Goal: Task Accomplishment & Management: Manage account settings

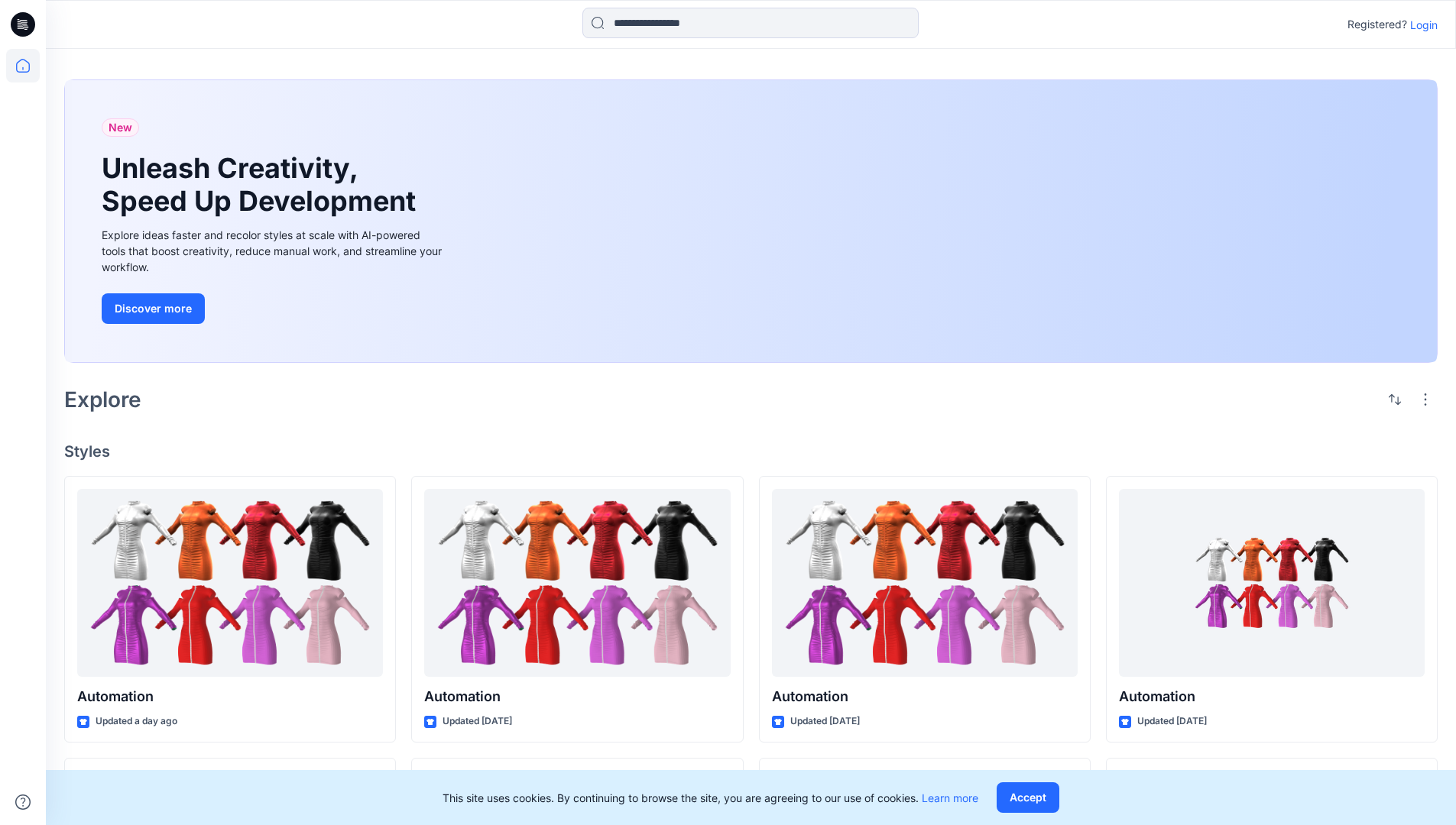
click at [1420, 24] on p "Login" at bounding box center [1423, 24] width 27 height 16
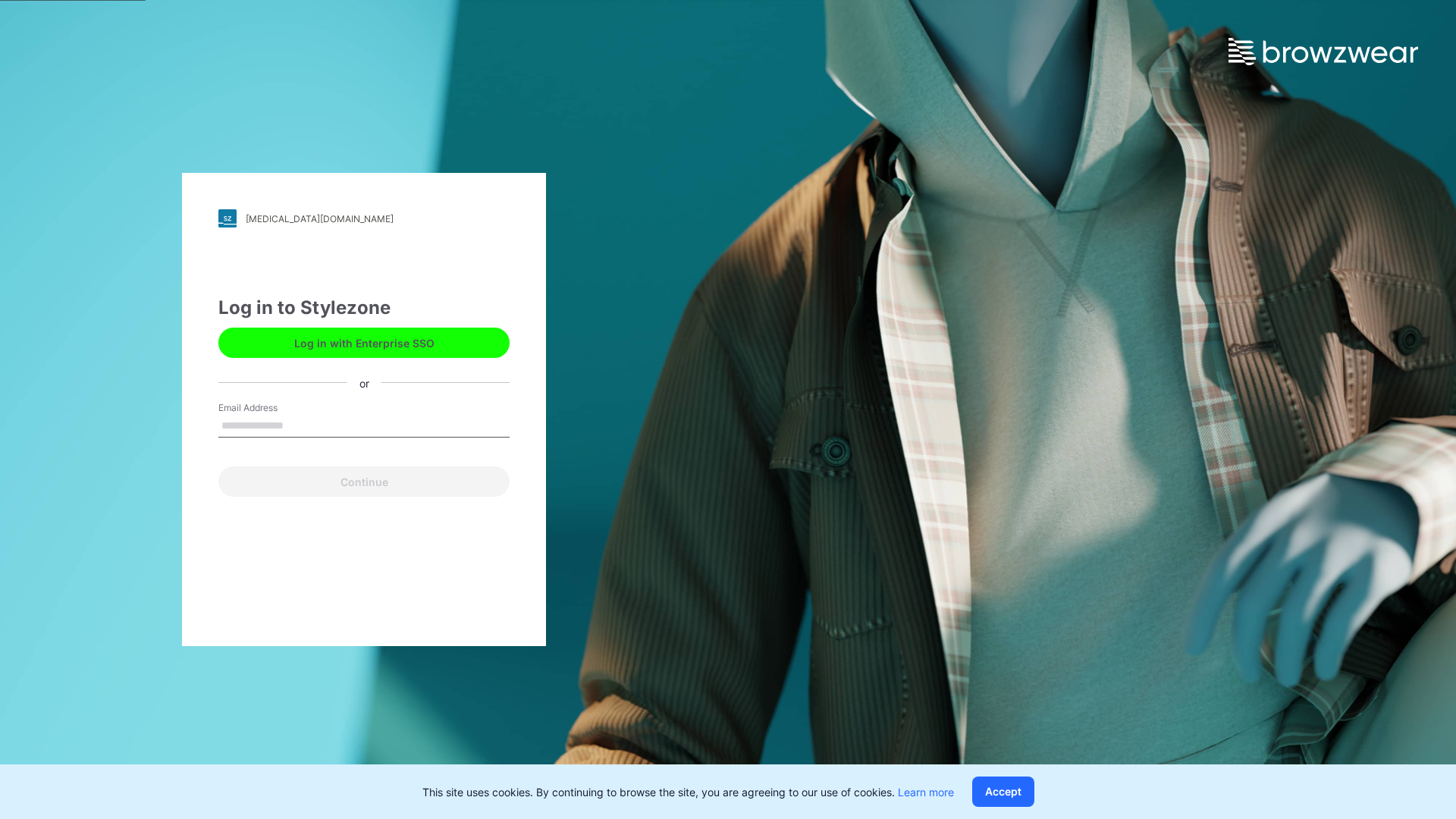
click at [299, 425] on input "Email Address" at bounding box center [364, 425] width 292 height 23
type input "**********"
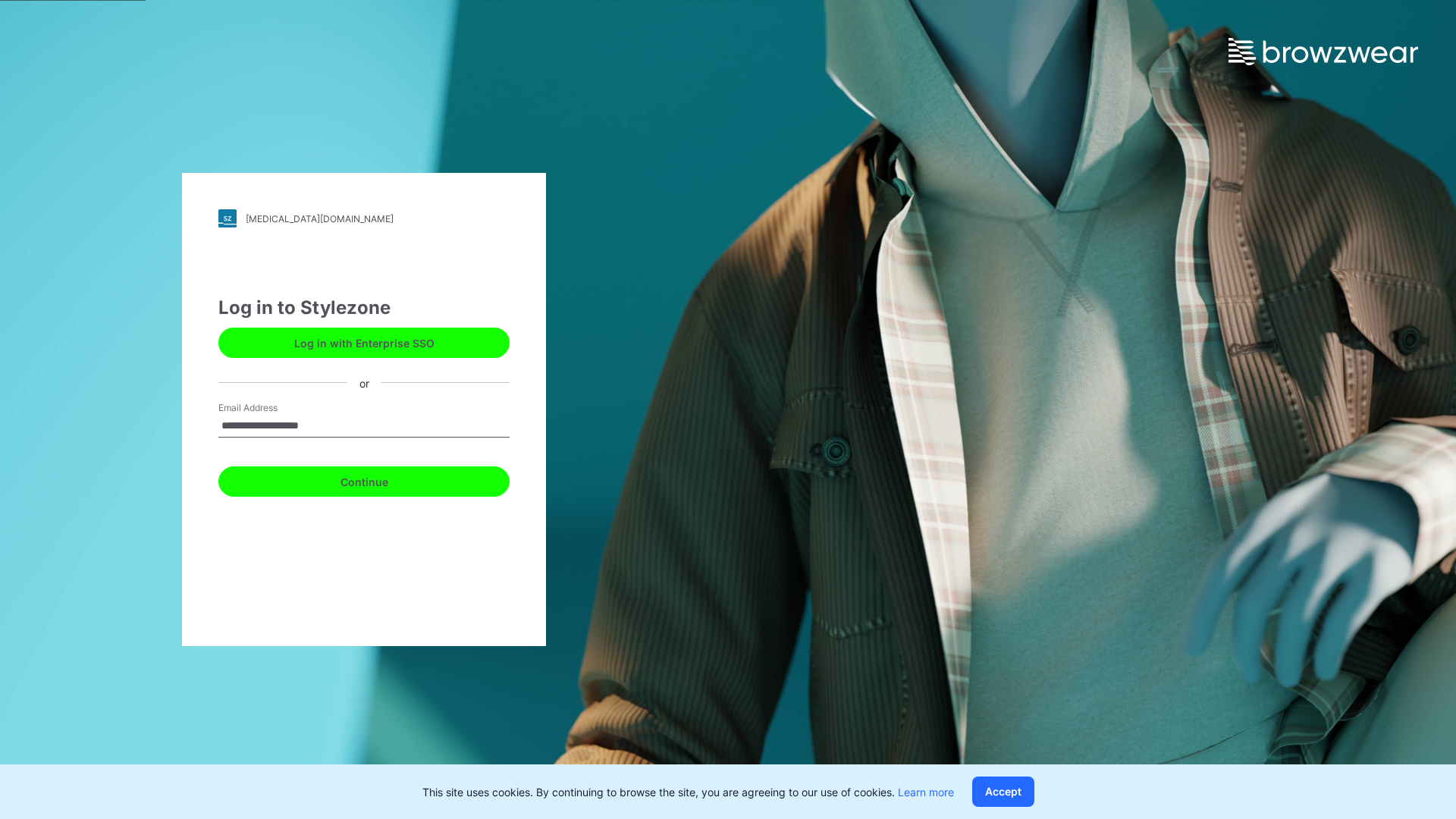
click at [380, 479] on button "Continue" at bounding box center [364, 481] width 292 height 30
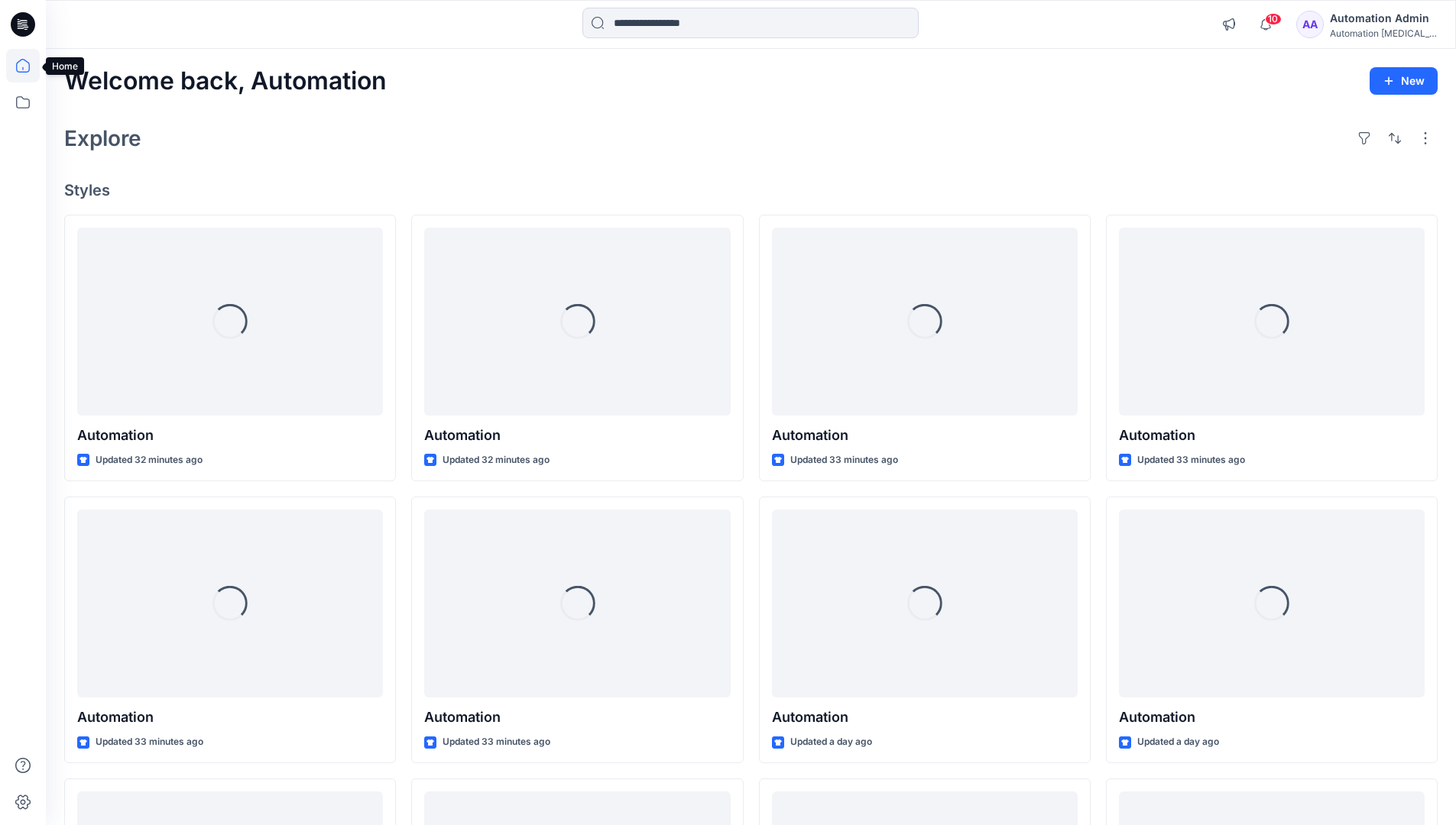
click at [29, 66] on icon at bounding box center [23, 66] width 14 height 14
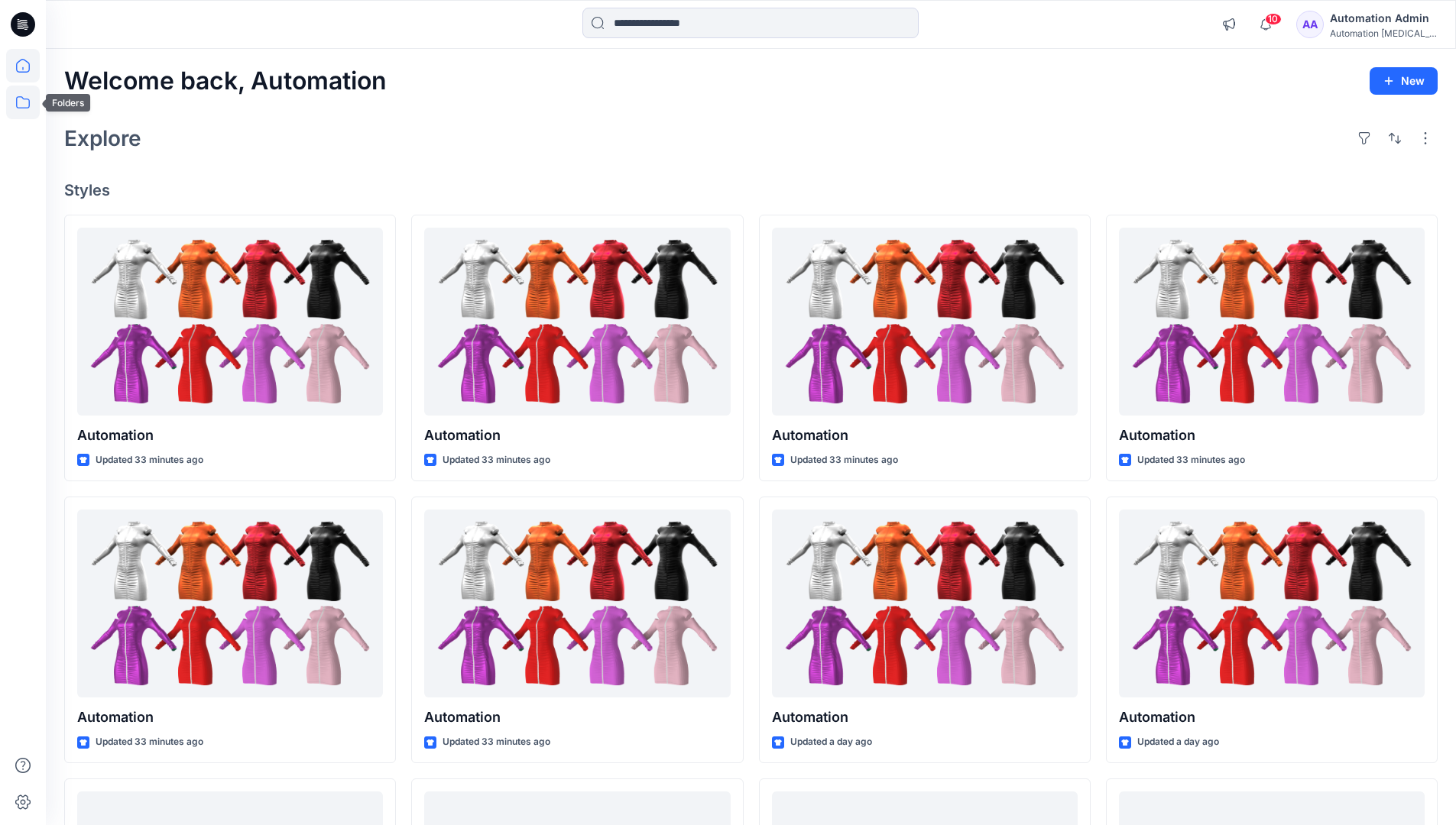
click at [25, 108] on icon at bounding box center [23, 102] width 34 height 34
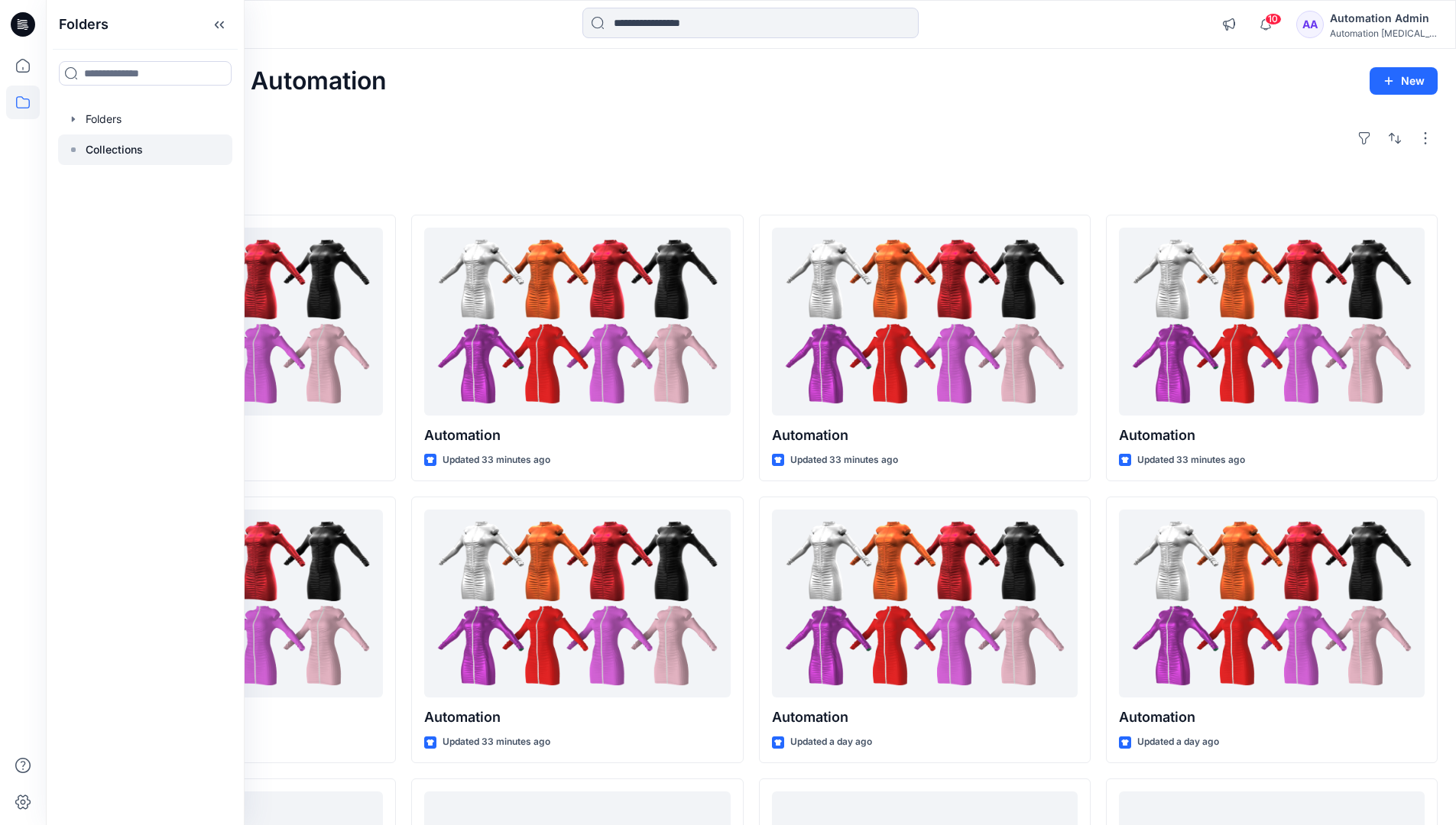
click at [127, 151] on p "Collections" at bounding box center [114, 149] width 57 height 18
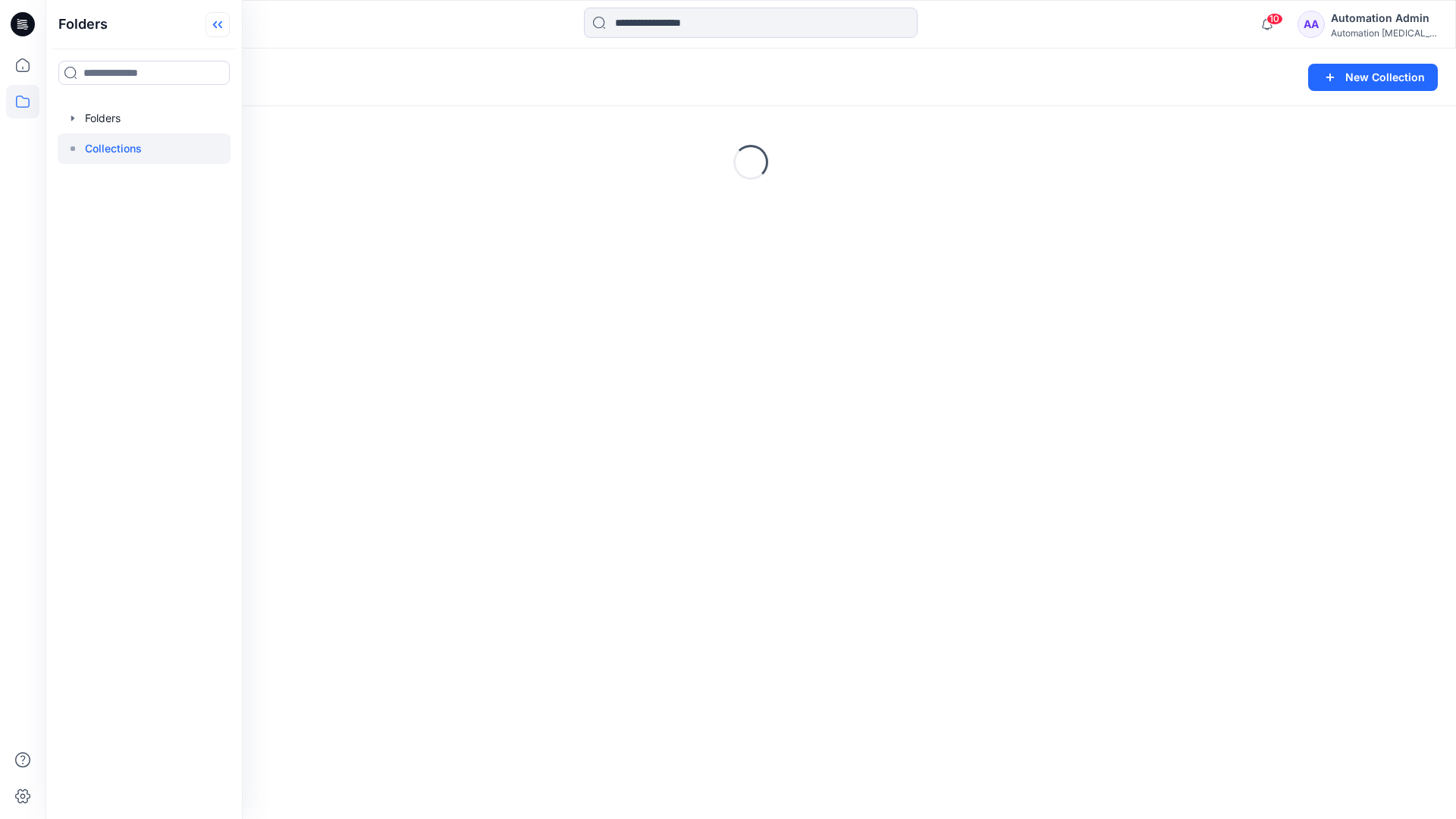
click at [225, 33] on icon at bounding box center [217, 25] width 24 height 25
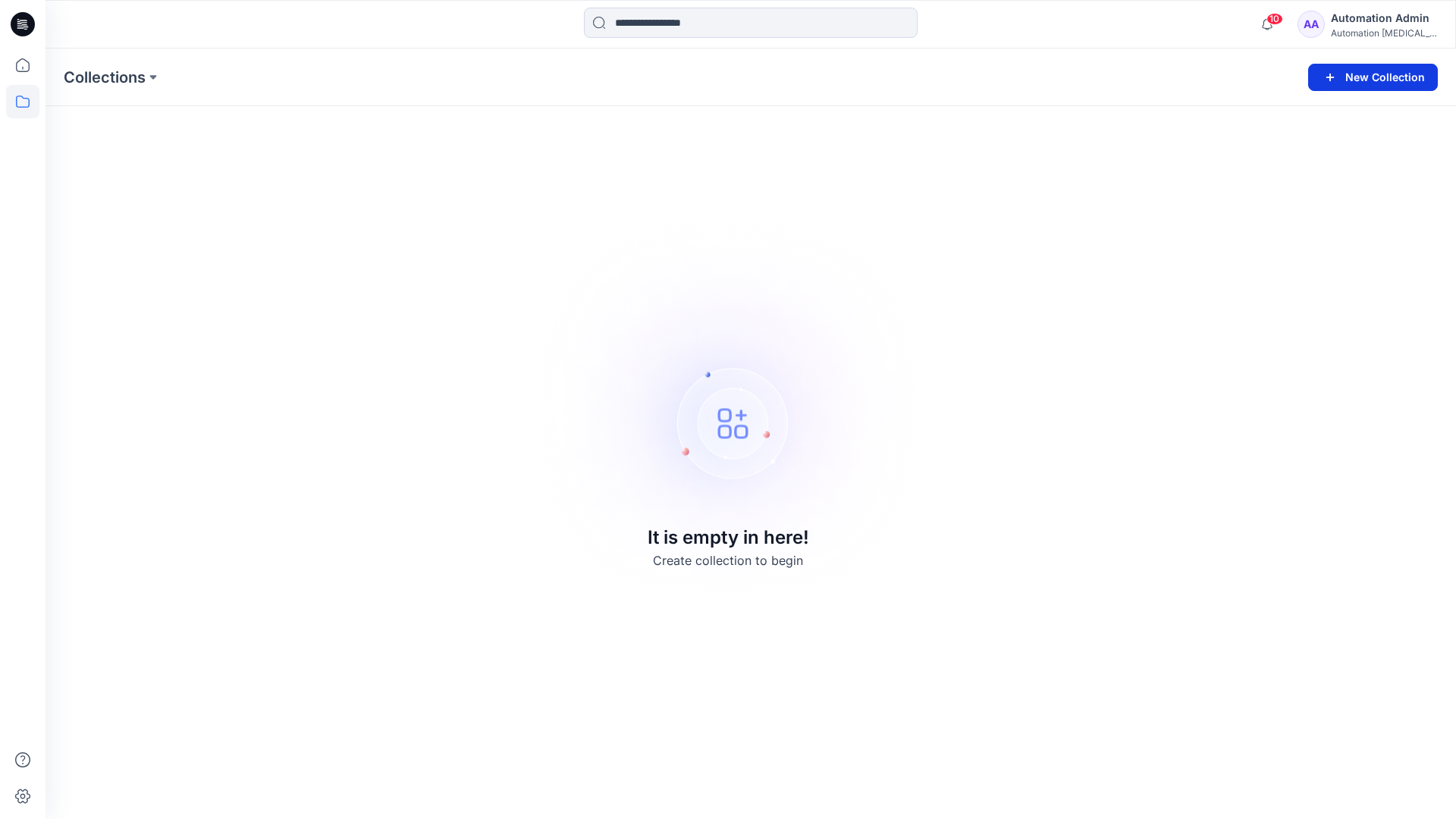
click at [1377, 83] on button "New Collection" at bounding box center [1373, 77] width 129 height 27
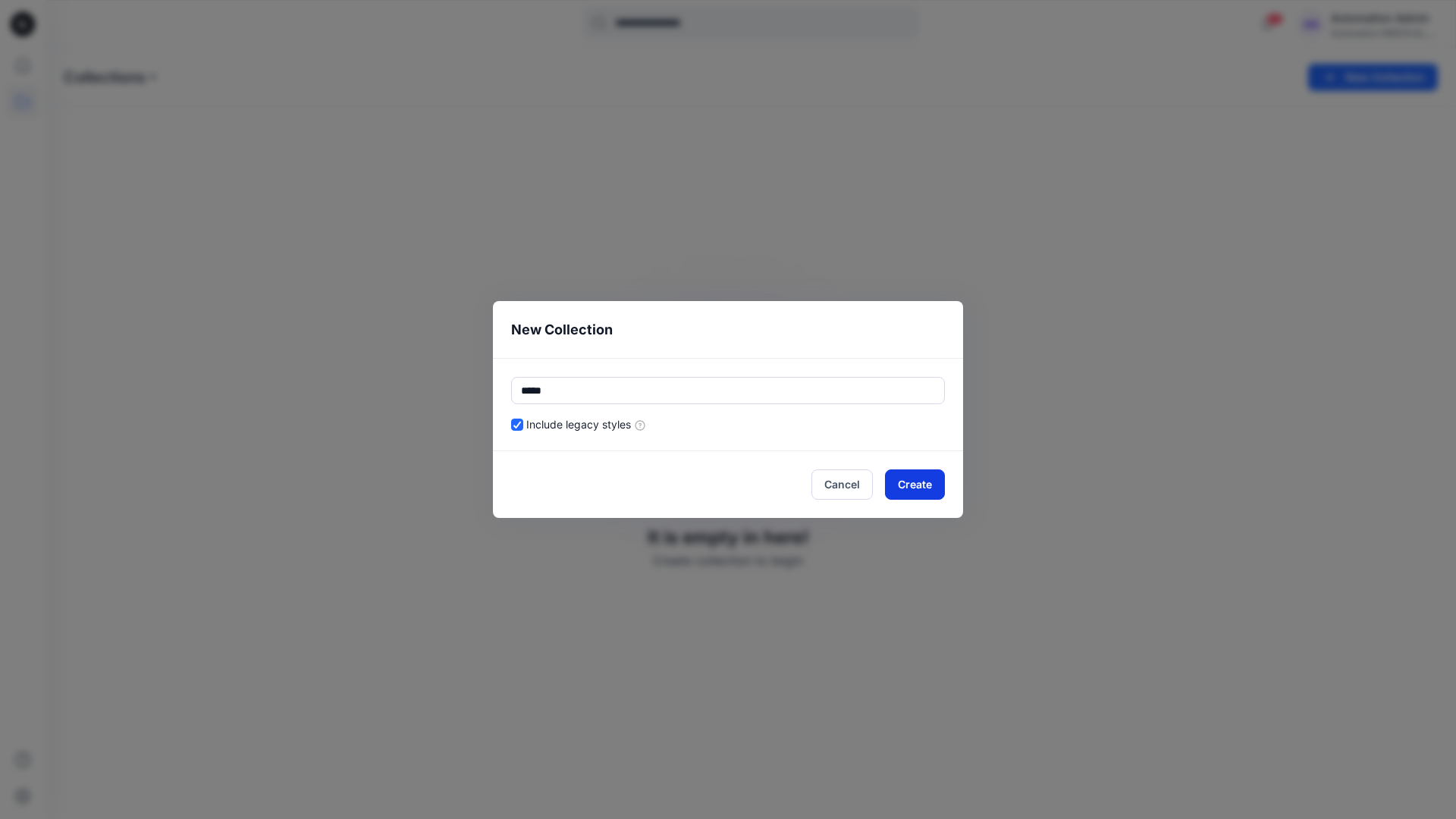
type input "*****"
click at [896, 482] on button "Create" at bounding box center [915, 484] width 60 height 30
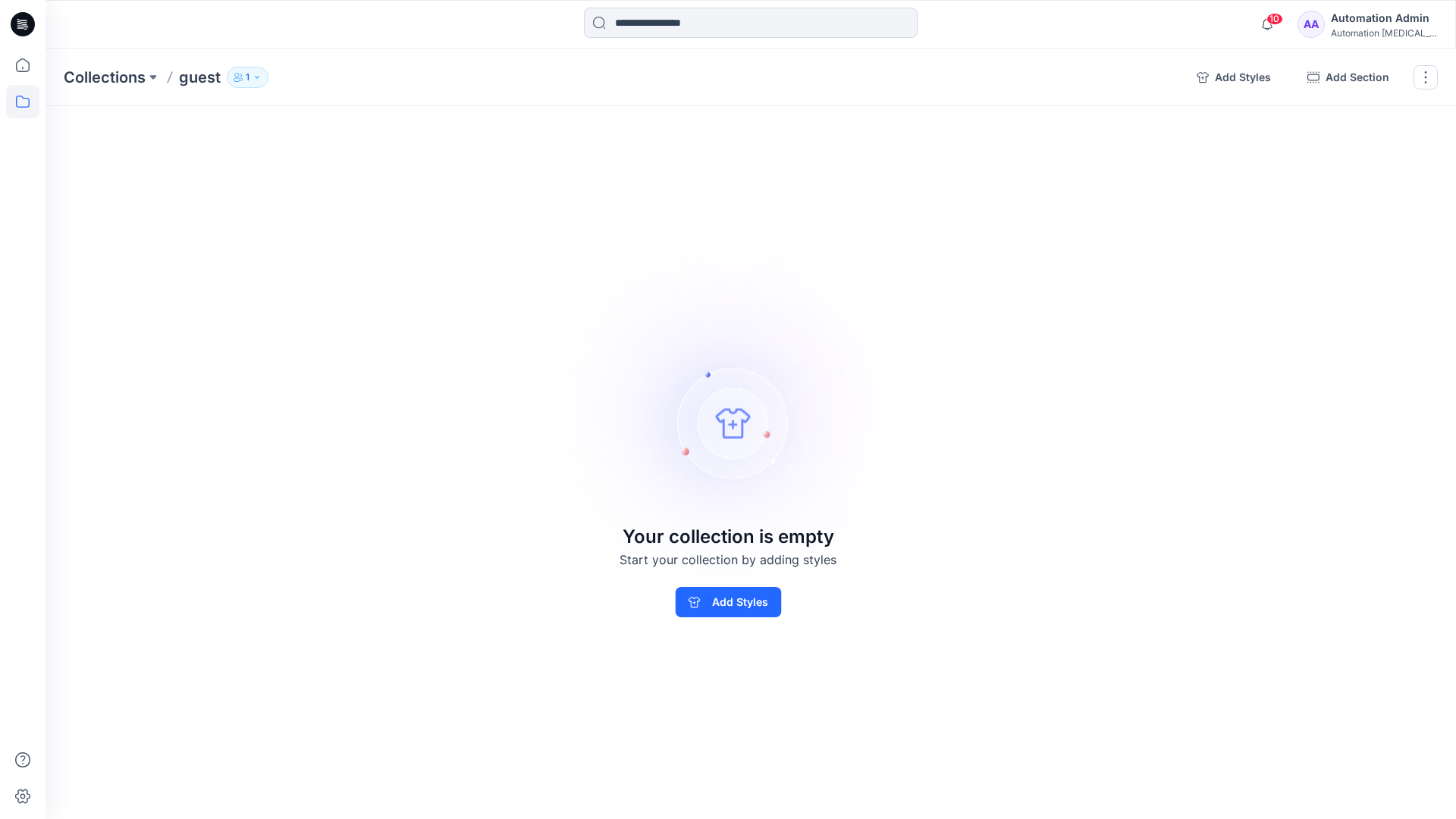
click at [246, 75] on p "1" at bounding box center [247, 77] width 4 height 16
click at [431, 126] on icon "button" at bounding box center [430, 124] width 12 height 12
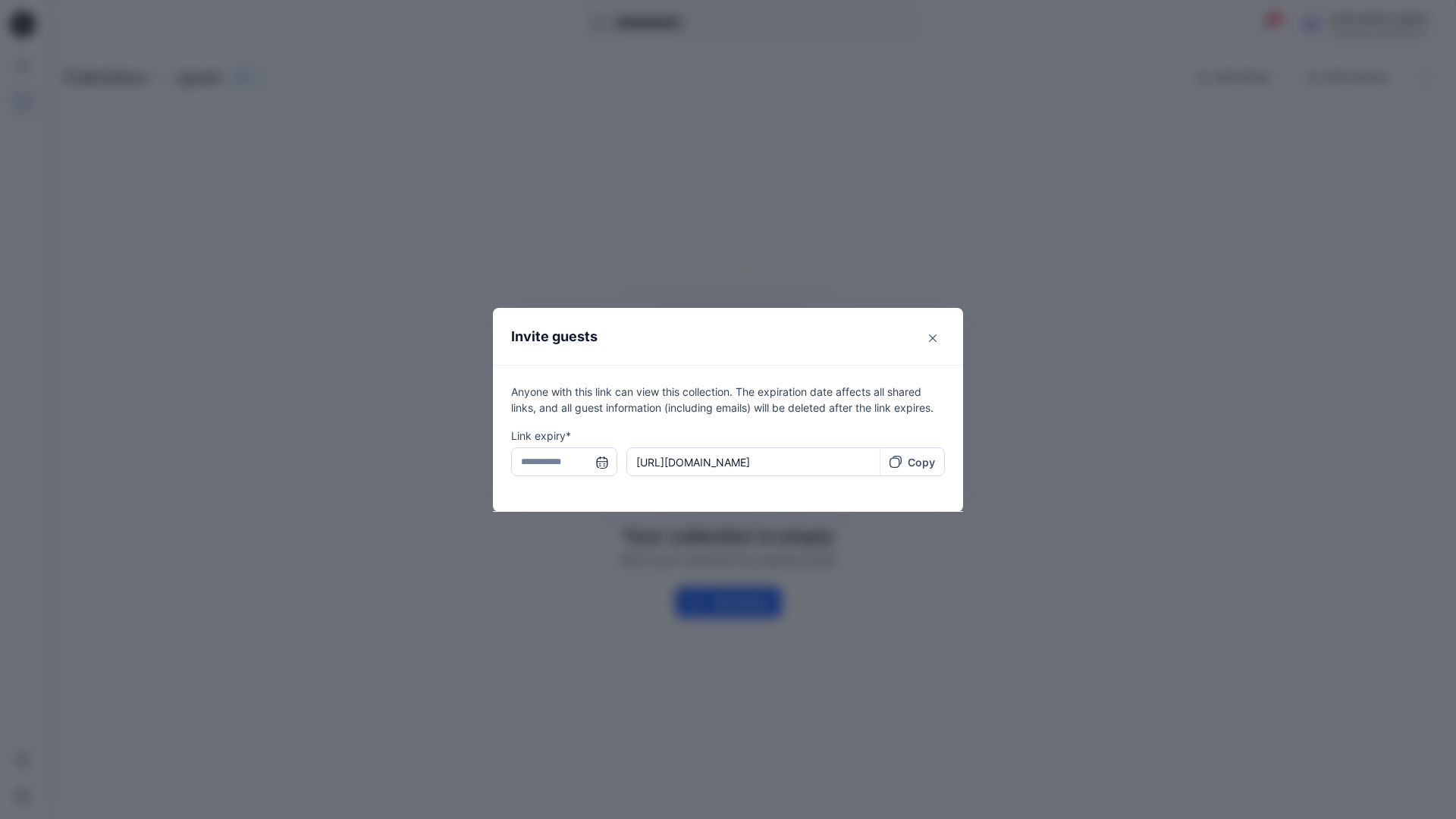
click at [558, 464] on input "text" at bounding box center [564, 461] width 106 height 29
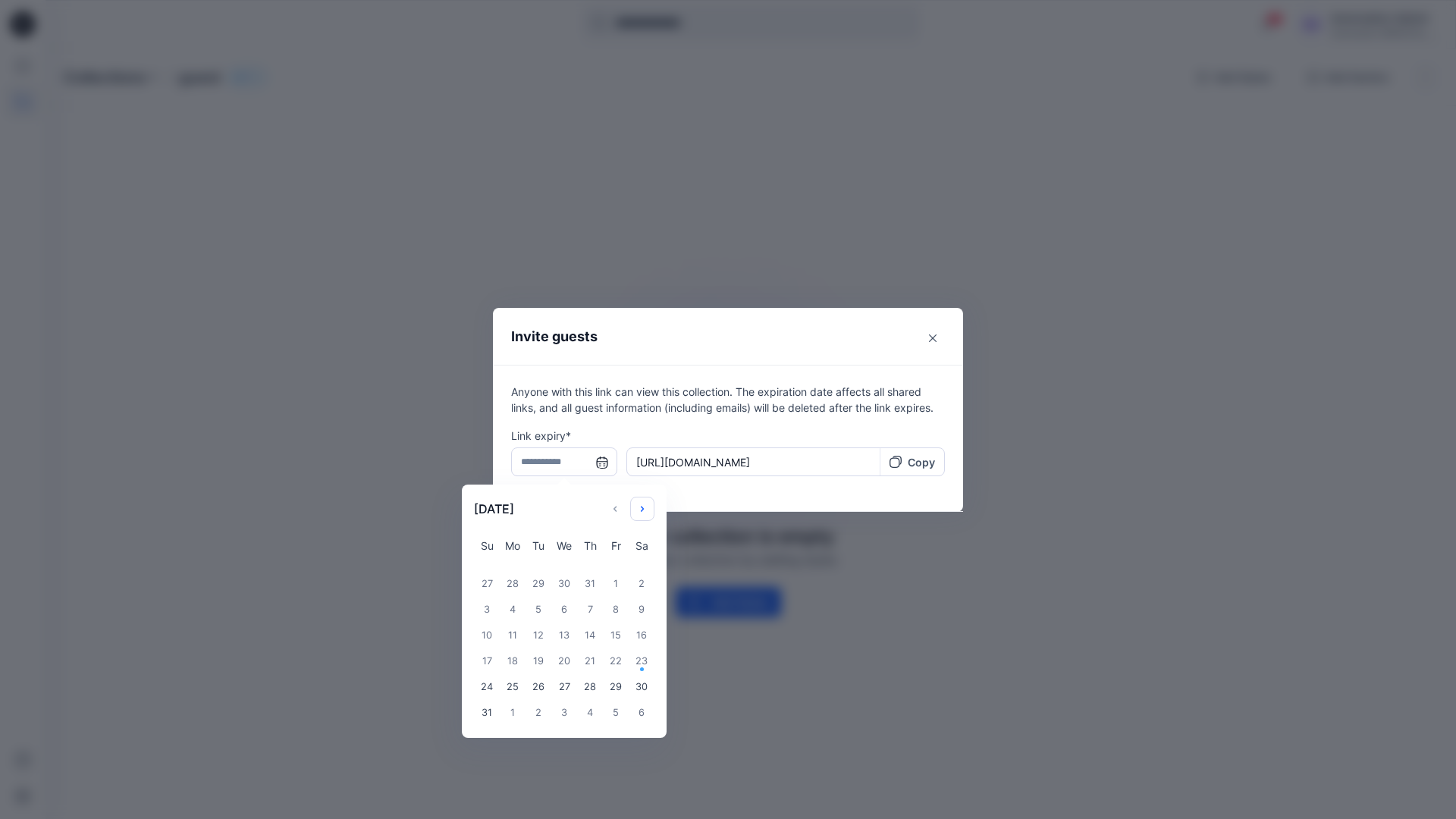
click at [648, 505] on icon "Choose Date" at bounding box center [642, 509] width 12 height 12
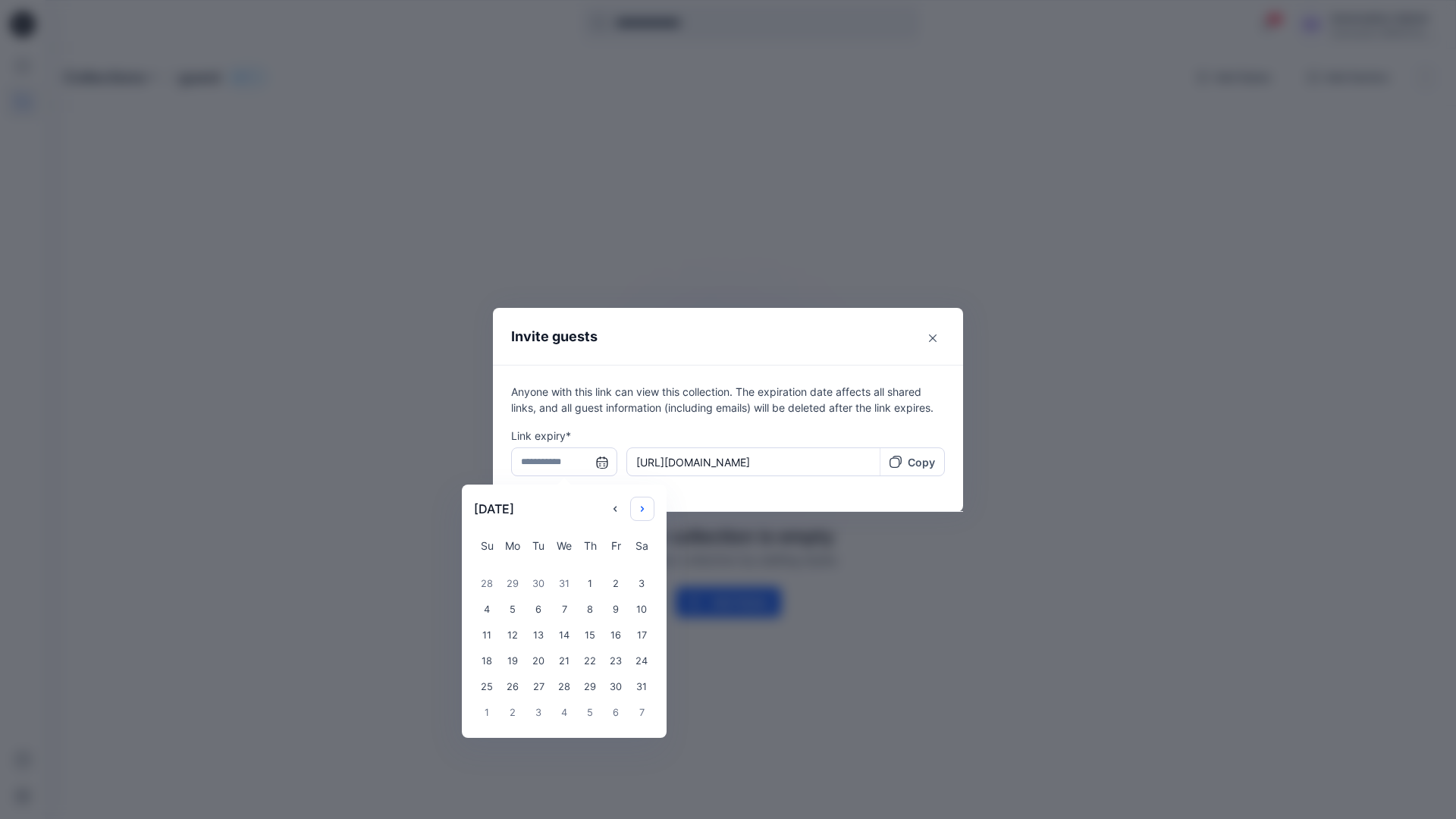
click at [648, 505] on icon "Choose Date" at bounding box center [642, 509] width 12 height 12
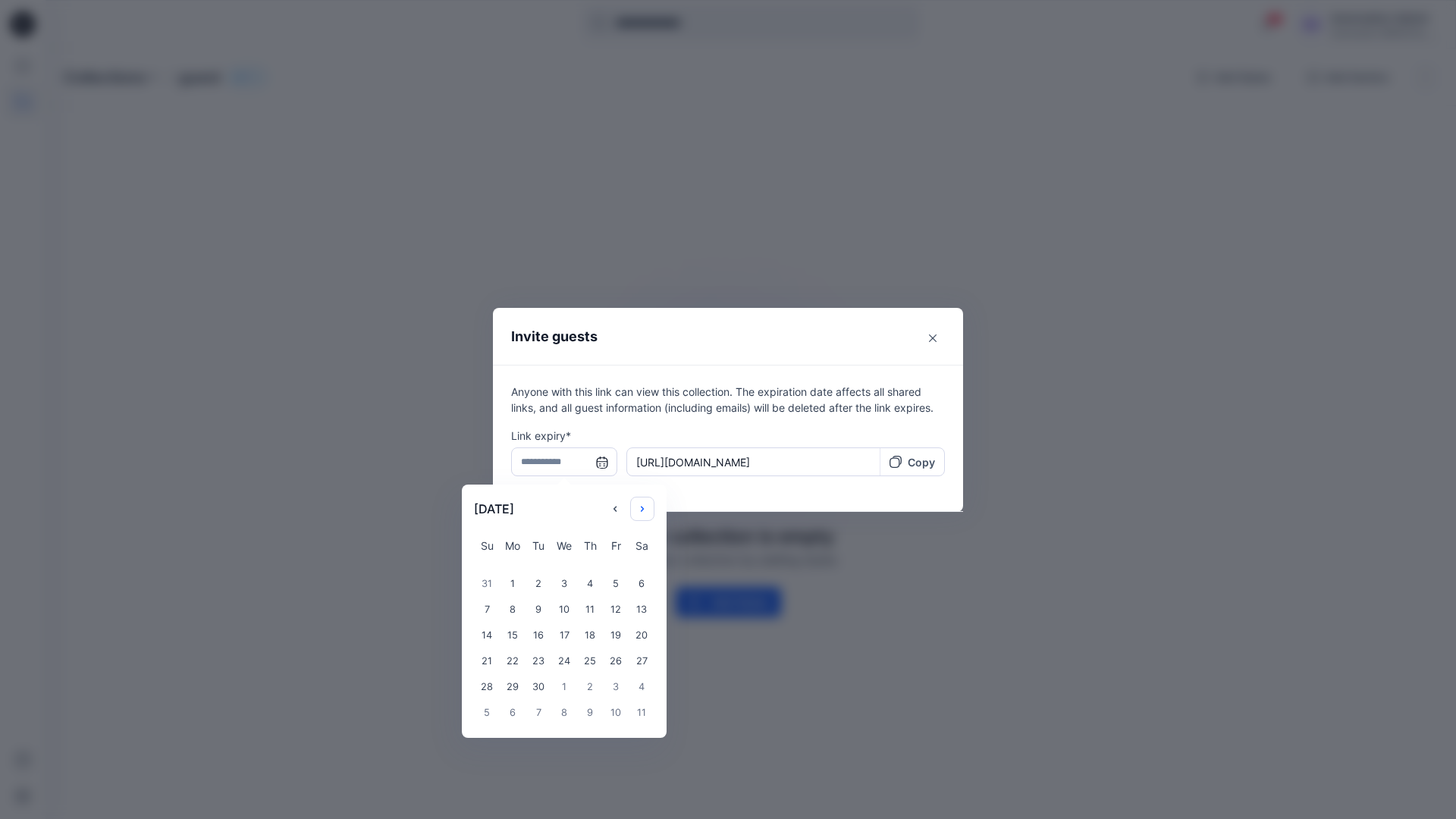
click at [648, 505] on icon "Choose Date" at bounding box center [642, 509] width 12 height 12
click at [507, 637] on div "14" at bounding box center [512, 635] width 26 height 26
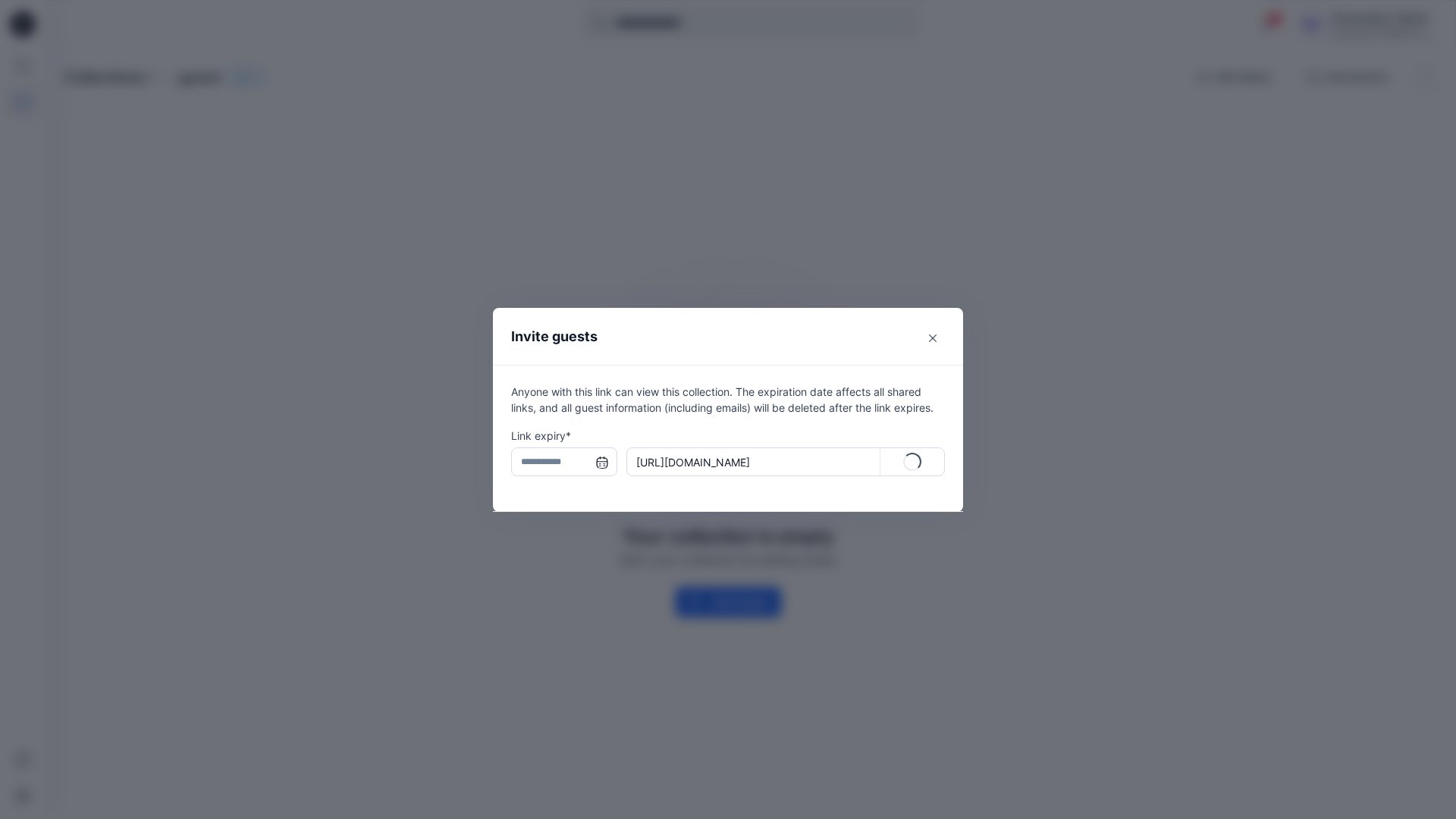
type input "**********"
click at [914, 464] on p "Copy" at bounding box center [921, 462] width 27 height 16
click at [931, 338] on icon "Close" at bounding box center [933, 338] width 8 height 8
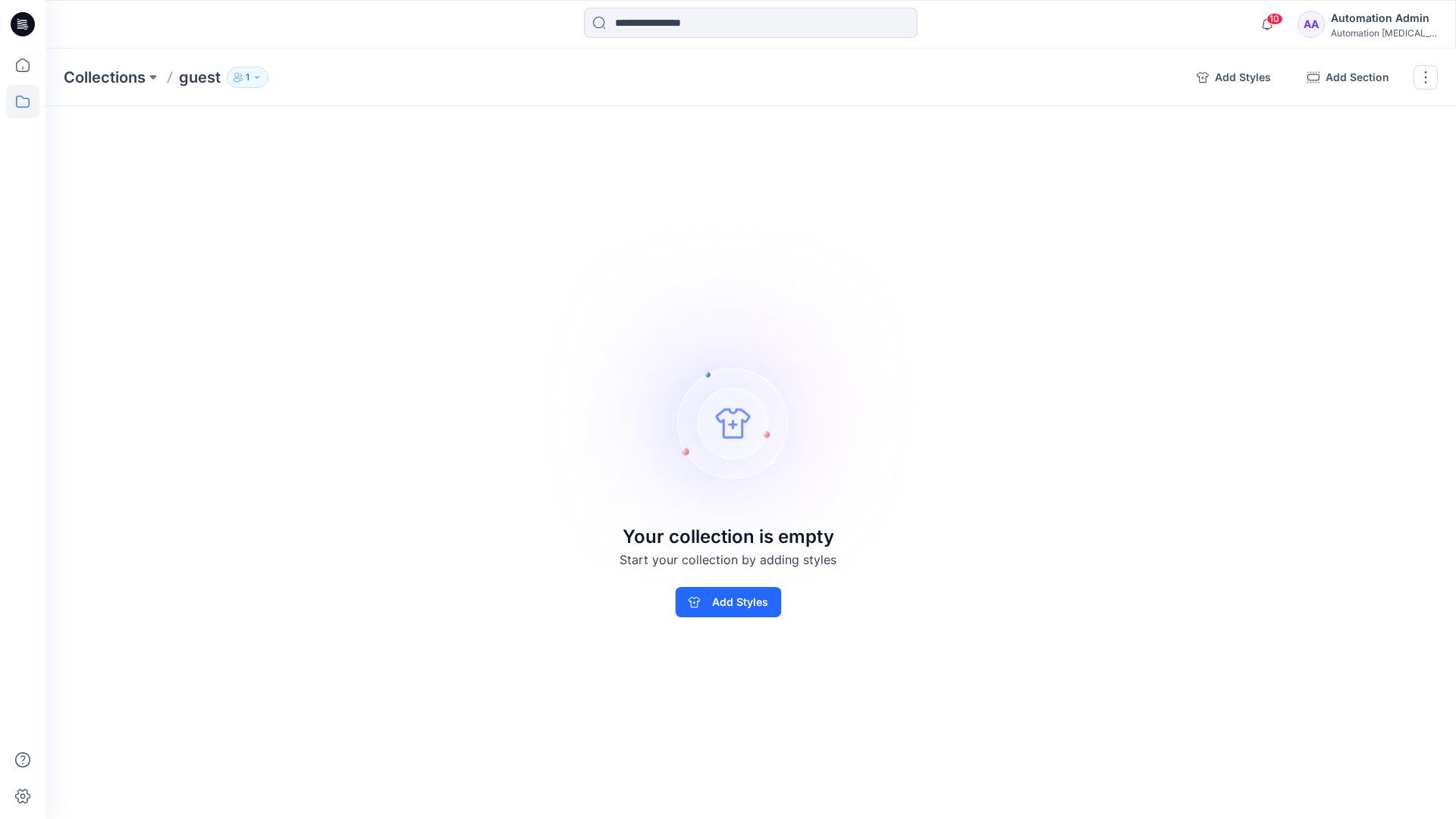
click at [247, 81] on p "1" at bounding box center [247, 77] width 4 height 16
click at [812, 305] on img at bounding box center [729, 409] width 424 height 423
click at [1423, 80] on button "button" at bounding box center [1426, 77] width 24 height 24
click at [1339, 182] on button "Delete Collection" at bounding box center [1353, 182] width 164 height 28
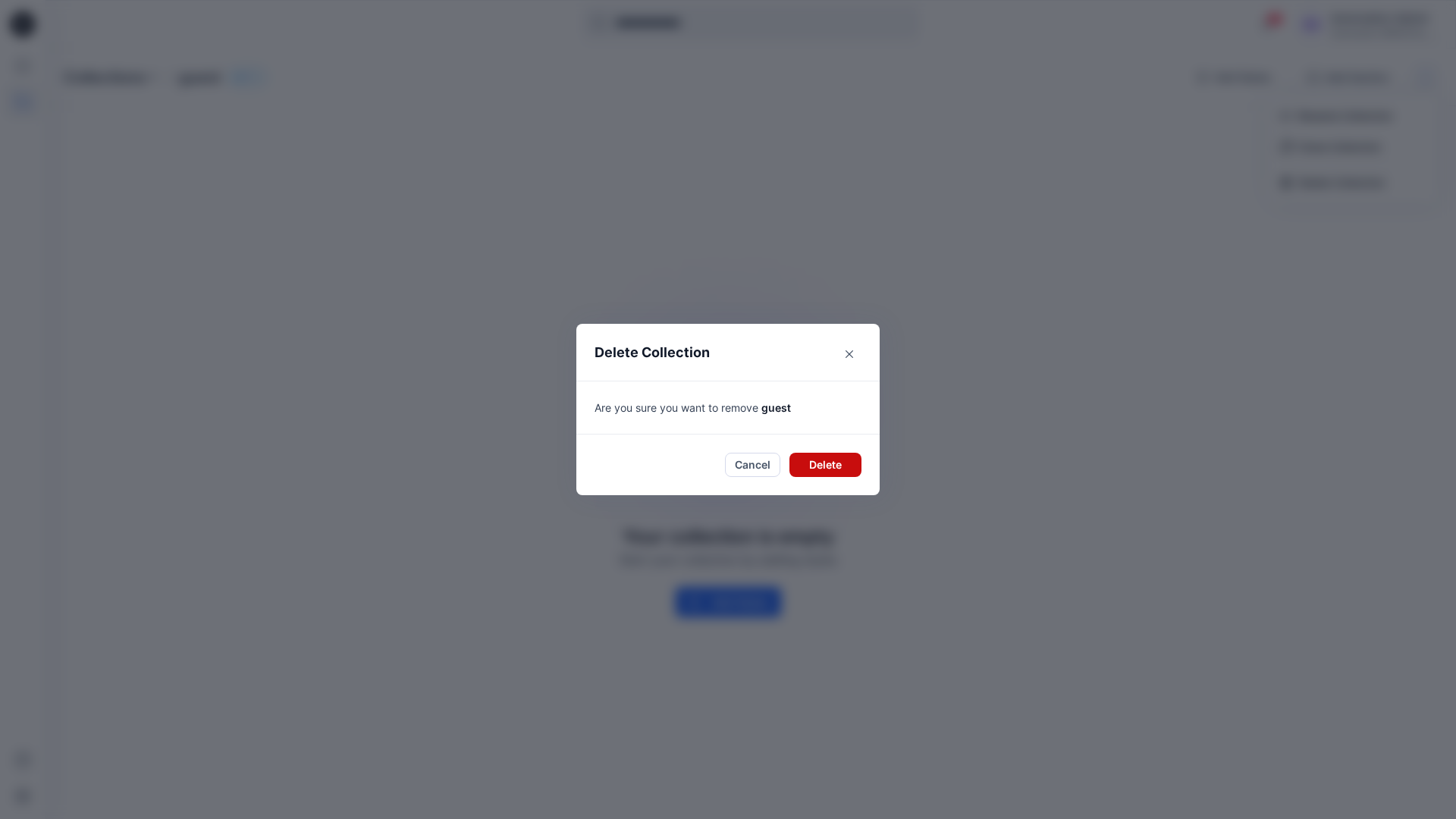
click at [795, 460] on button "Delete" at bounding box center [825, 464] width 72 height 24
